Goal: Find specific page/section: Find specific page/section

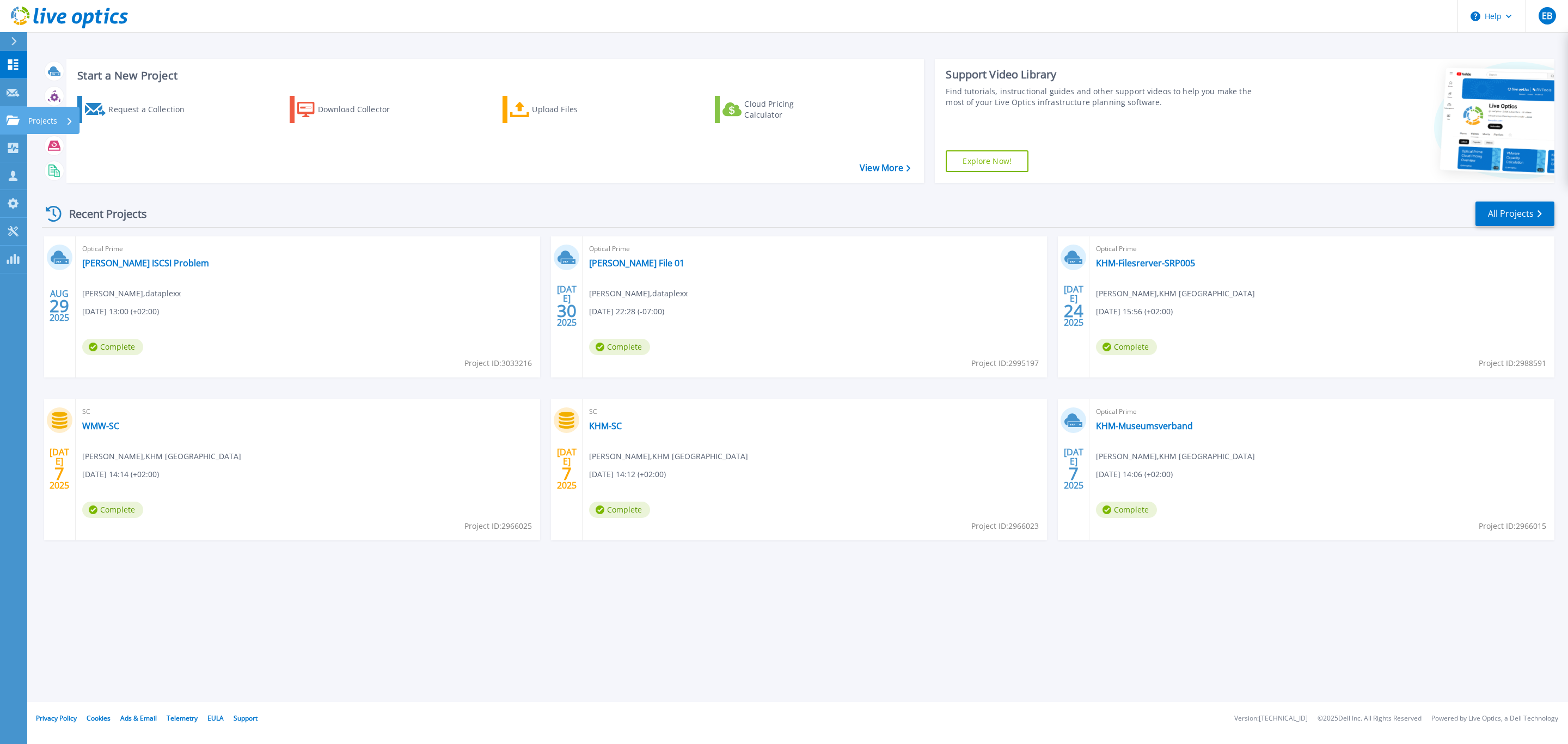
click at [15, 124] on icon at bounding box center [13, 120] width 13 height 9
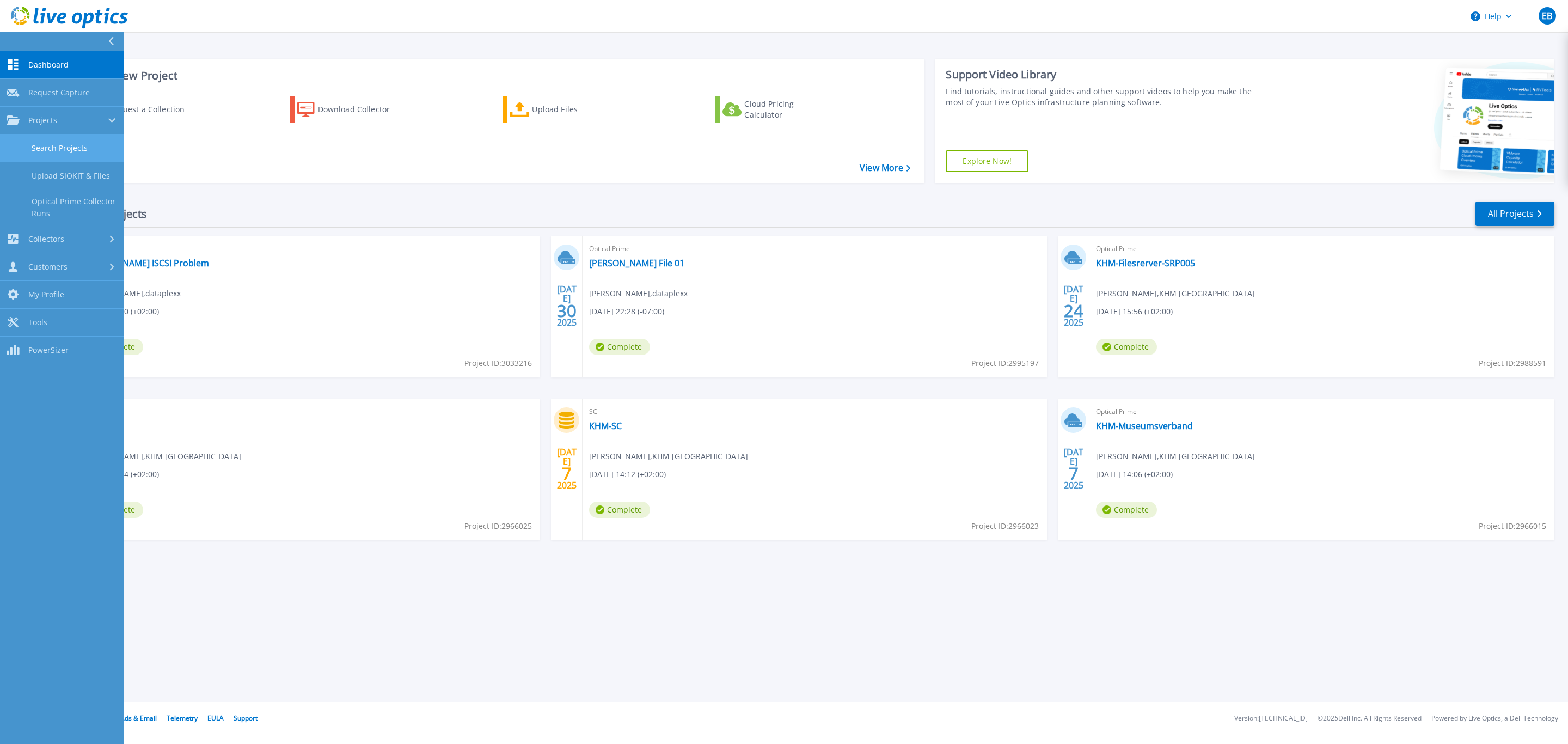
click at [42, 153] on link "Search Projects" at bounding box center [62, 148] width 124 height 28
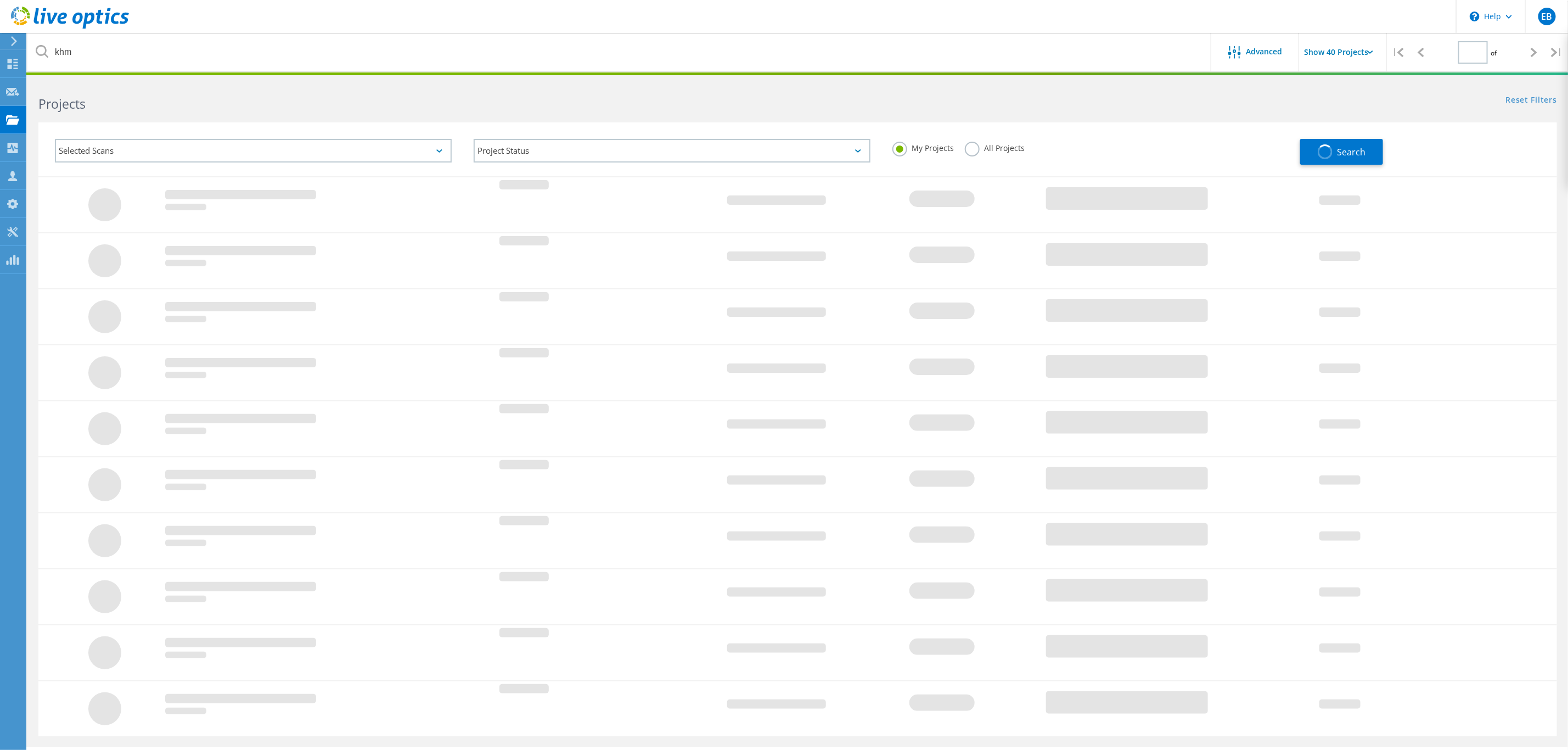
type input "1"
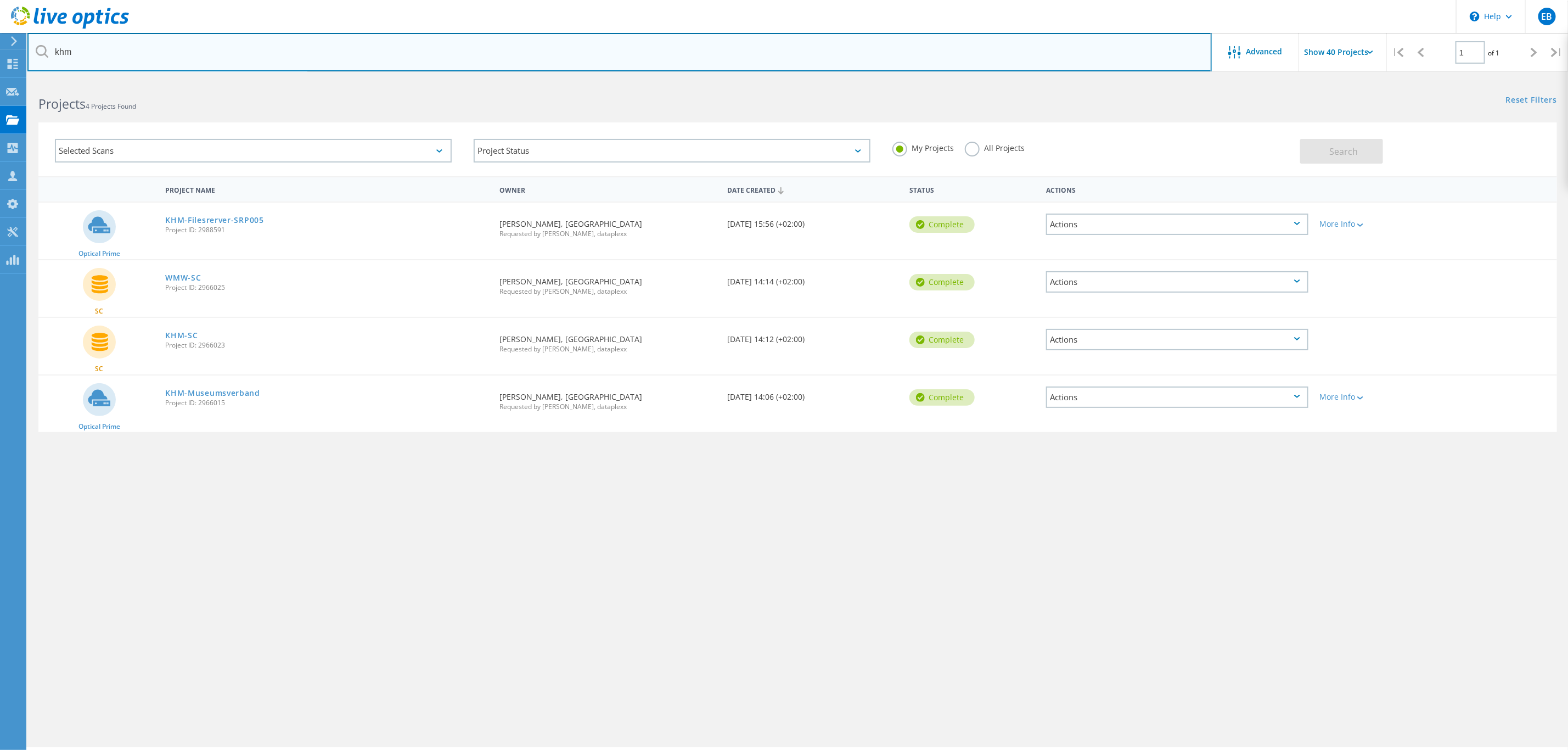
click at [109, 59] on input "khm" at bounding box center [620, 52] width 1185 height 38
click at [110, 58] on input "khm" at bounding box center [620, 52] width 1185 height 38
type input "forster"
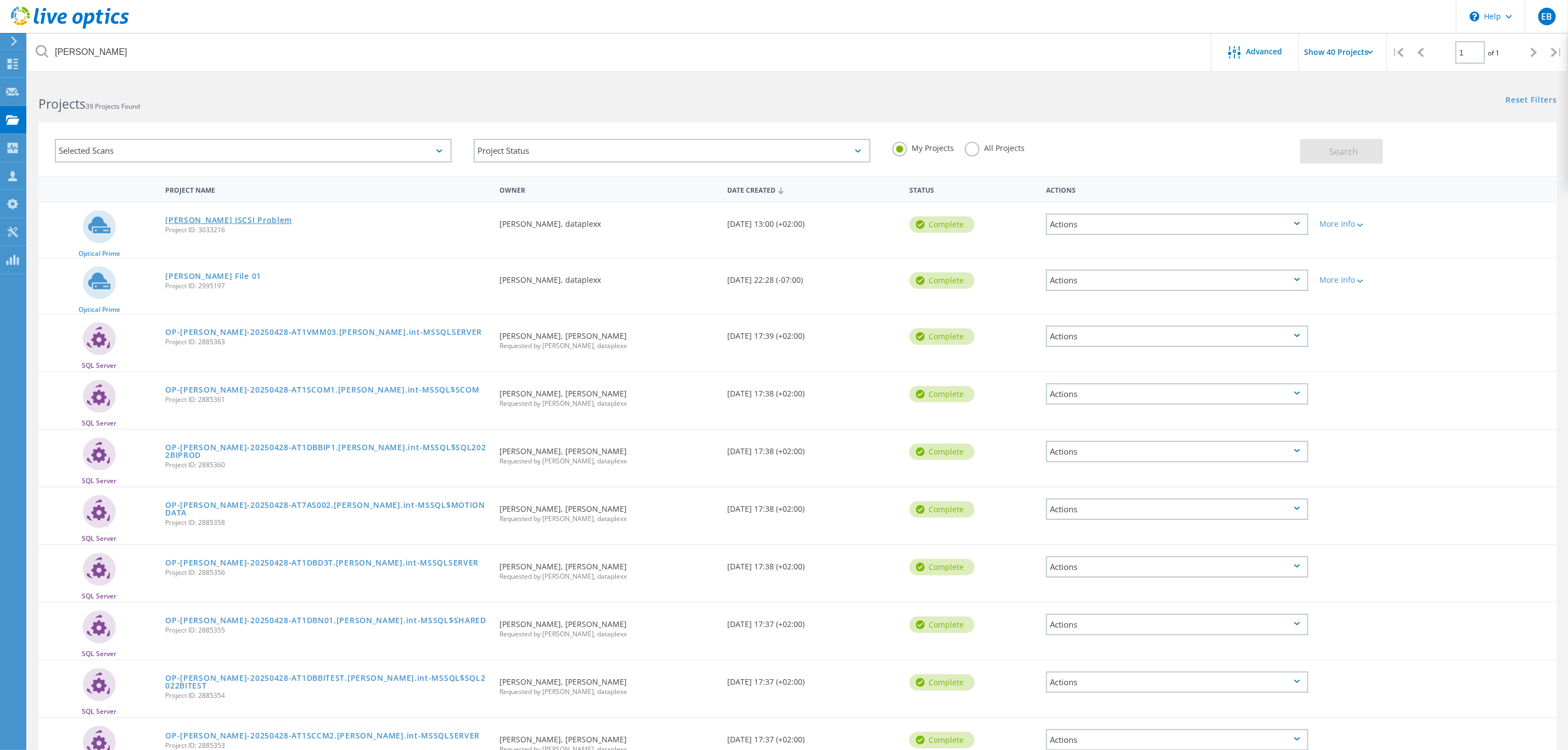
drag, startPoint x: 242, startPoint y: 232, endPoint x: 164, endPoint y: 221, distance: 78.8
click at [164, 221] on div "Forster ISCSI Problem Project ID: 3033216" at bounding box center [327, 223] width 334 height 41
copy div "Forster ISCSI Problem Project ID: 3033216"
click at [221, 221] on link "[PERSON_NAME] ISCSI Problem" at bounding box center [228, 220] width 127 height 8
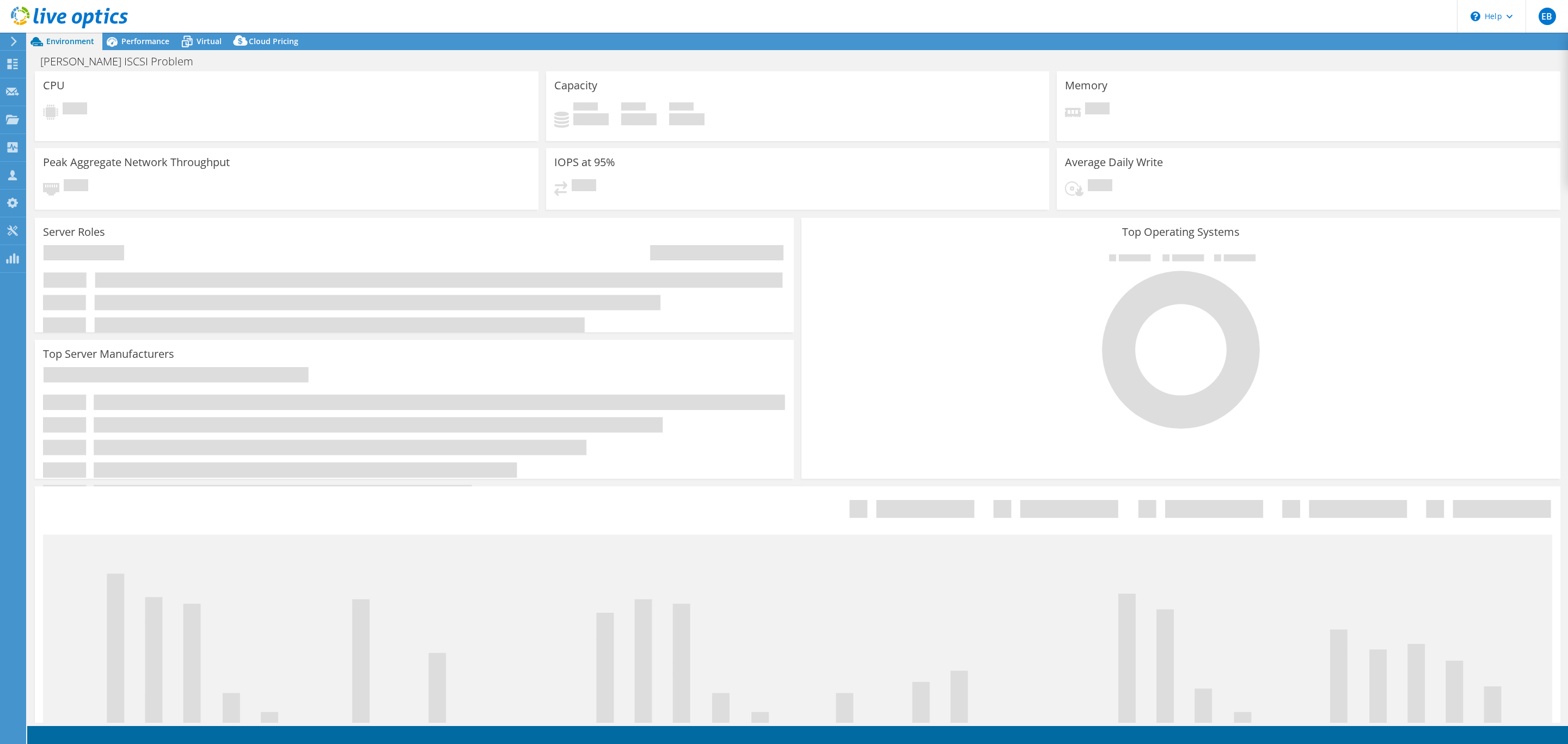
select select "USD"
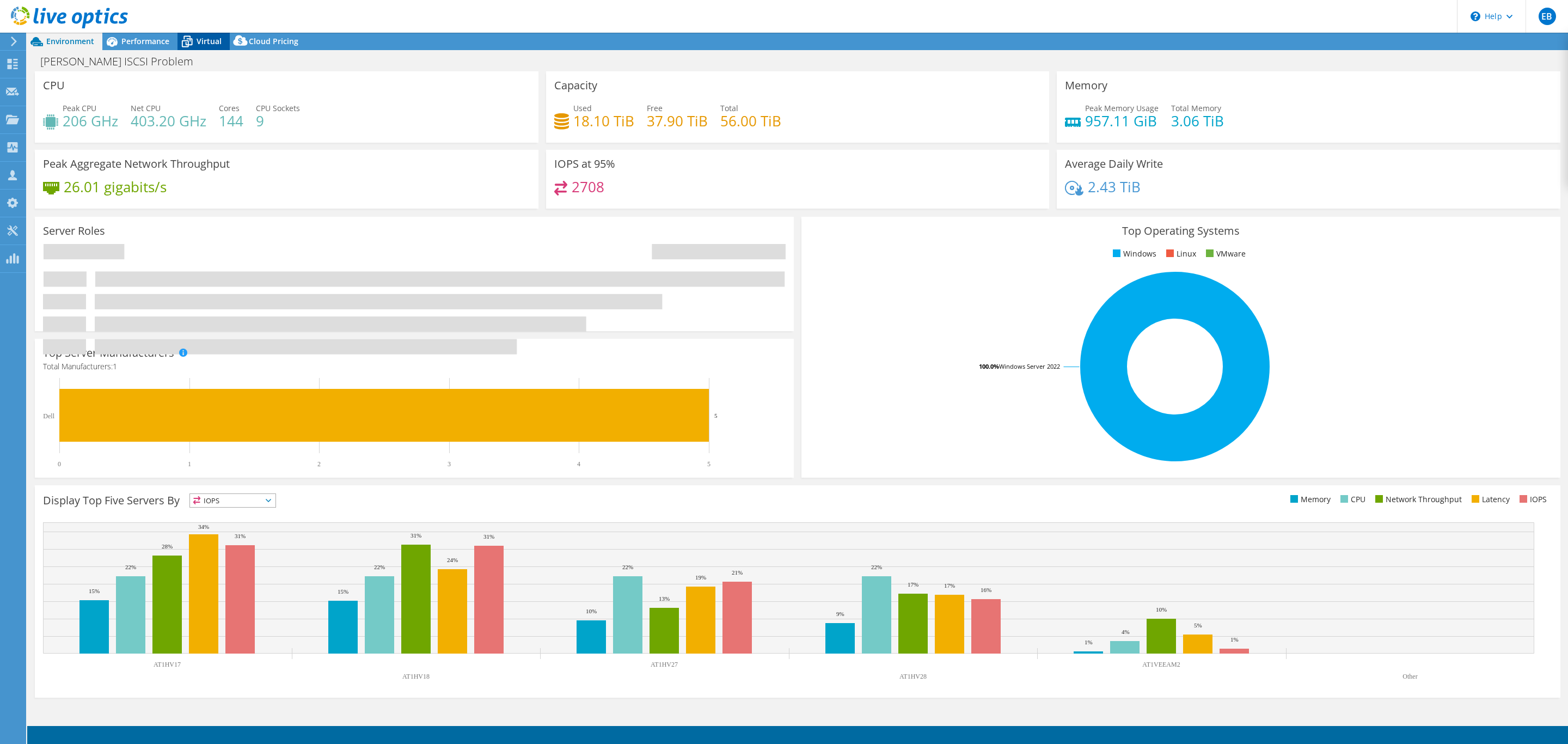
click at [205, 38] on span "Virtual" at bounding box center [209, 41] width 25 height 10
